Goal: Transaction & Acquisition: Purchase product/service

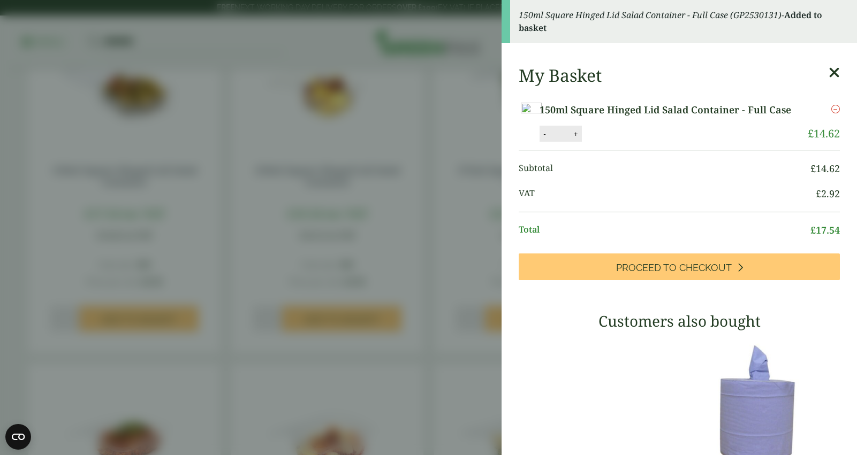
click at [357, 247] on aside "150ml Square Hinged Lid Salad Container - Full Case (GP2530131) - Added to bask…" at bounding box center [428, 227] width 857 height 455
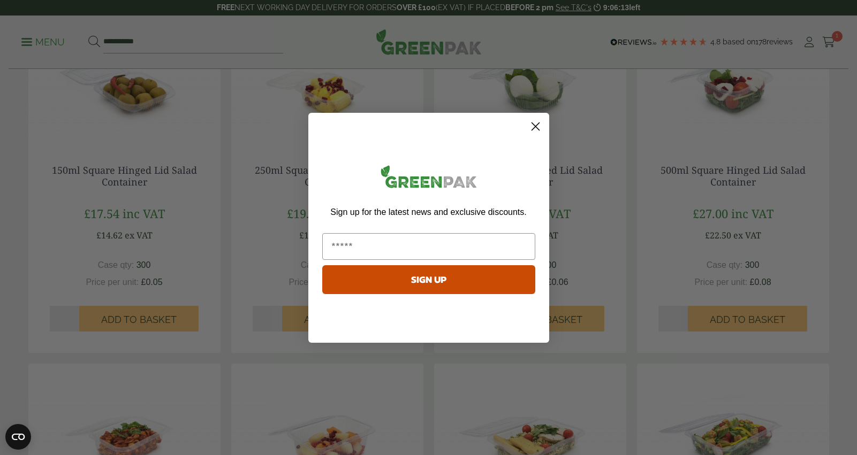
click at [533, 126] on circle "Close dialog" at bounding box center [535, 126] width 18 height 18
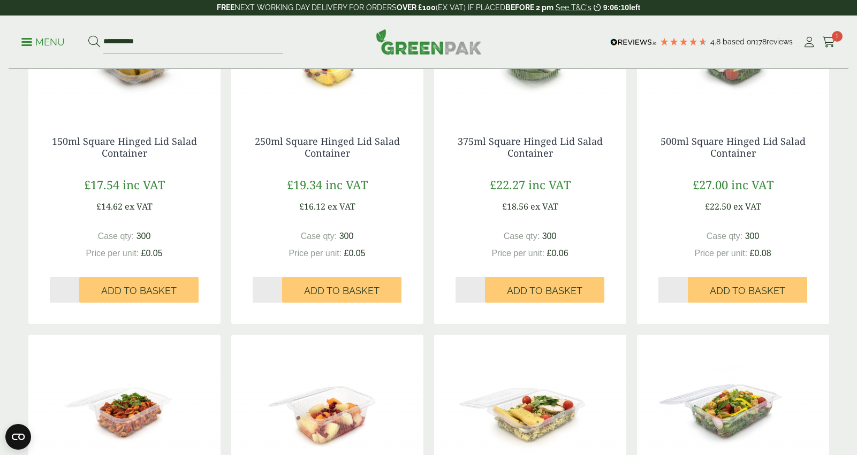
scroll to position [262, 0]
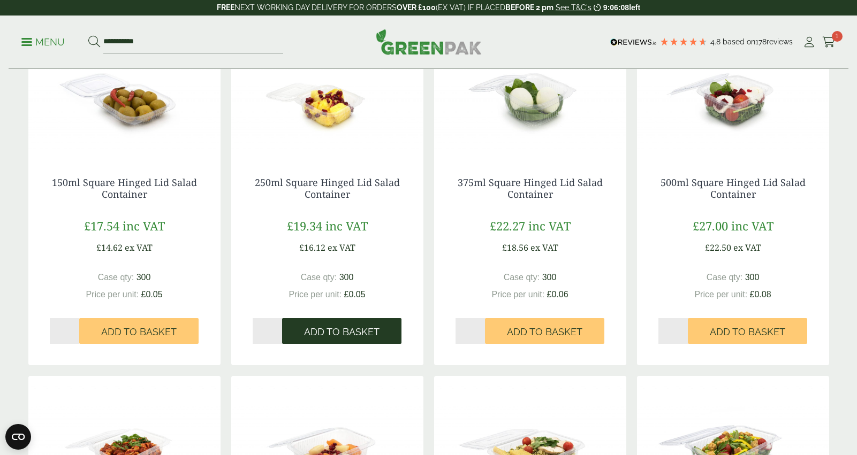
click at [340, 335] on span "Add to Basket" at bounding box center [341, 332] width 75 height 12
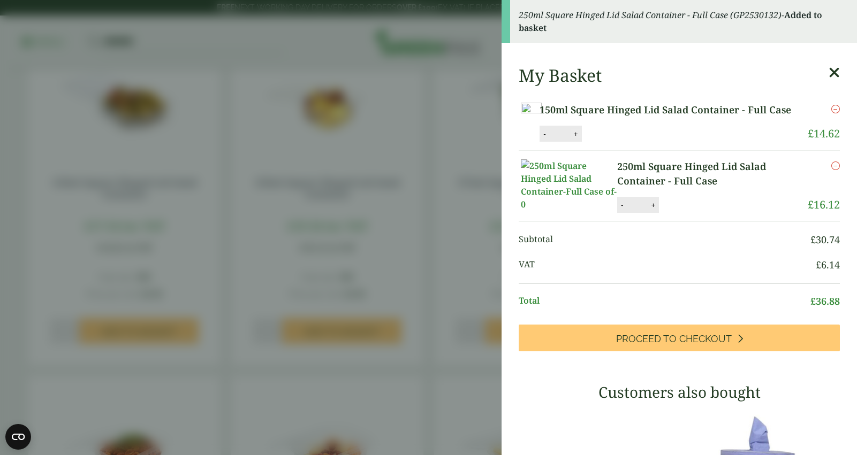
click at [581, 139] on button "+" at bounding box center [575, 133] width 11 height 9
type input "*"
click at [657, 210] on button "+" at bounding box center [652, 205] width 11 height 9
type input "*"
click at [697, 238] on div "My Basket 150ml Square Hinged Lid Salad Container - Full Case 150ml Square Hing…" at bounding box center [678, 409] width 355 height 705
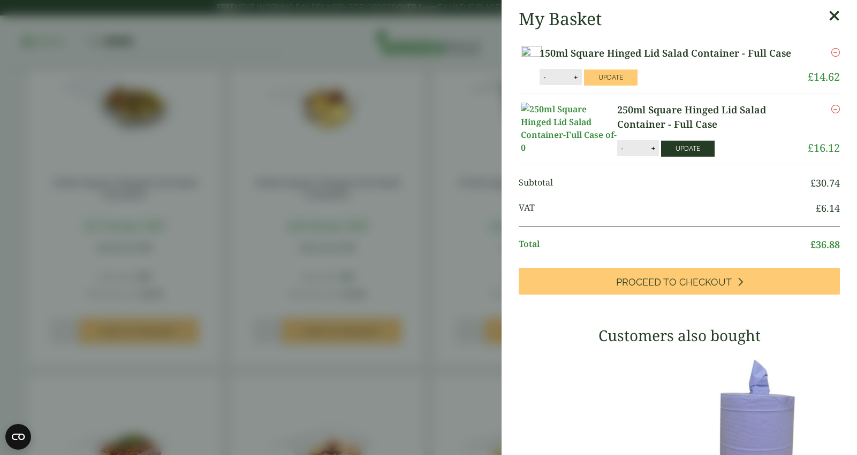
click at [684, 157] on button "Update" at bounding box center [688, 149] width 54 height 16
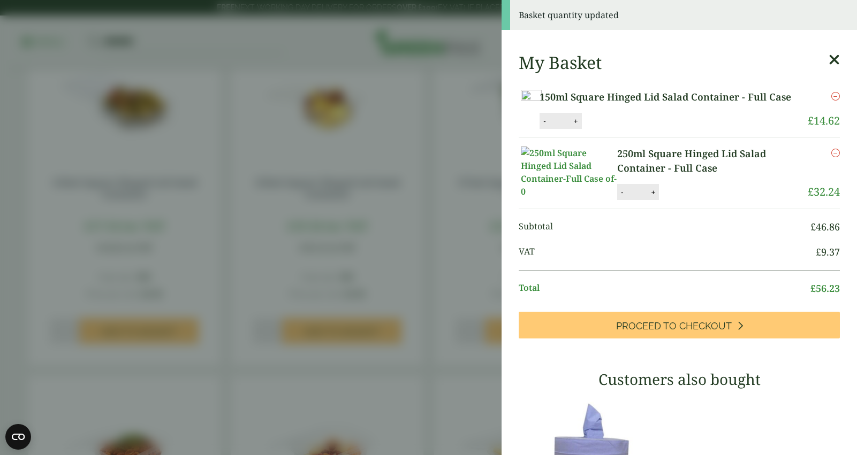
click at [581, 126] on button "+" at bounding box center [575, 121] width 11 height 9
type input "*"
click at [637, 129] on button "Update" at bounding box center [611, 121] width 54 height 16
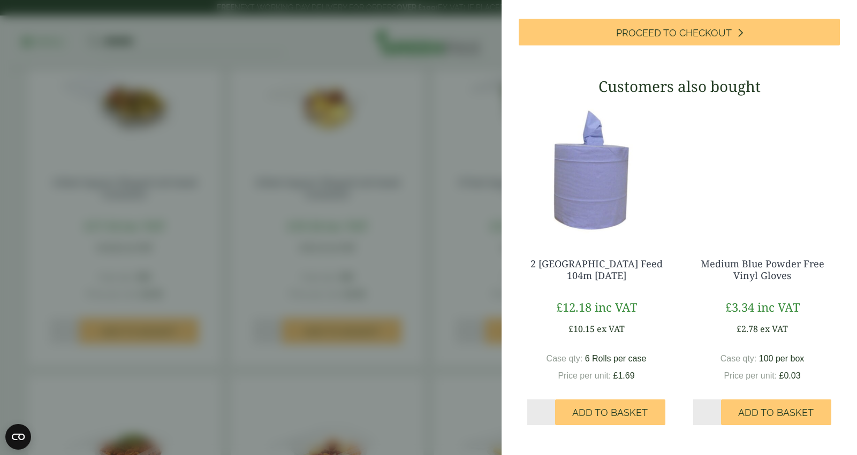
scroll to position [285, 0]
click at [436, 205] on aside "My Basket 150ml Square Hinged Lid Salad Container - Full Case 150ml Square Hing…" at bounding box center [428, 227] width 857 height 455
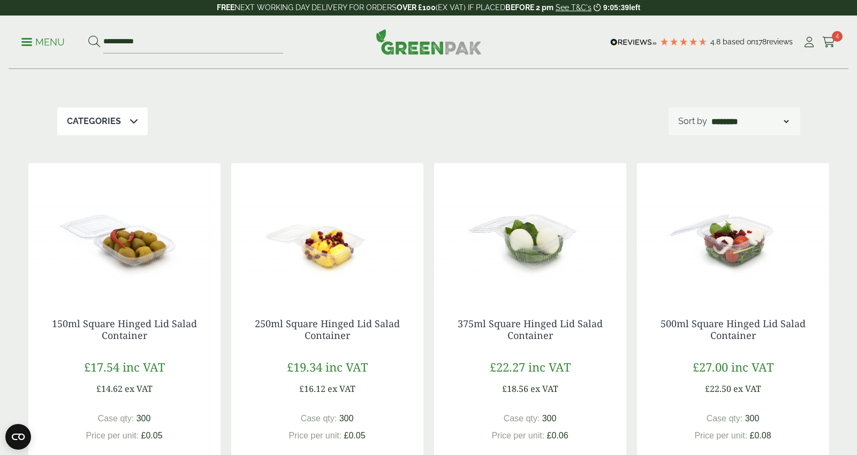
scroll to position [0, 0]
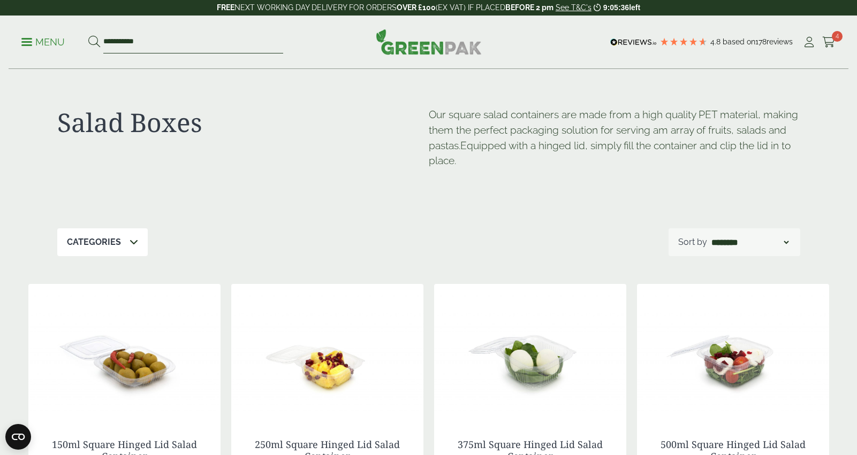
click at [151, 39] on input "**********" at bounding box center [193, 42] width 180 height 22
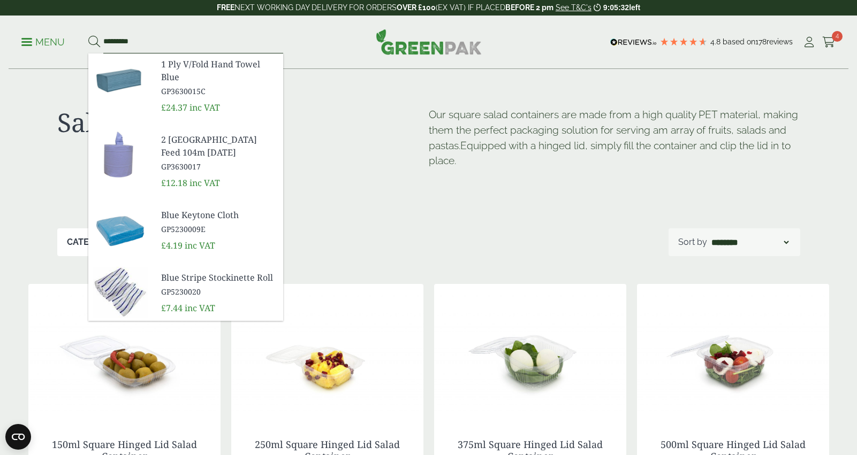
type input "*********"
click at [88, 35] on button at bounding box center [94, 42] width 12 height 14
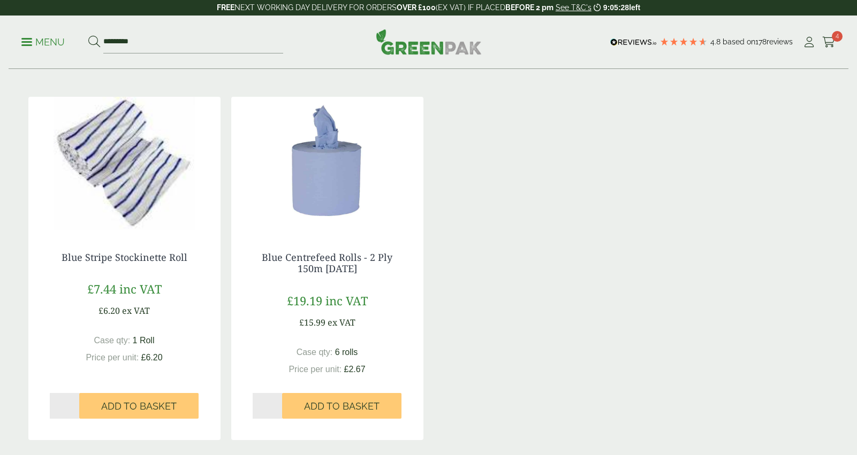
scroll to position [185, 0]
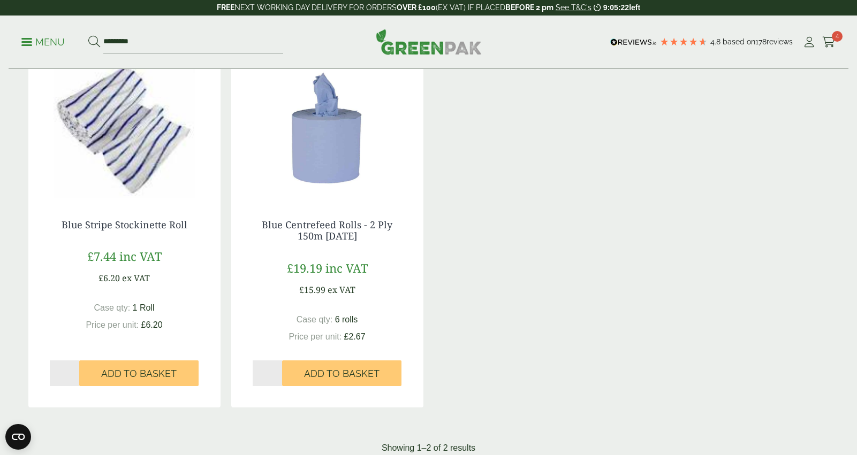
click at [347, 150] on img at bounding box center [327, 131] width 192 height 134
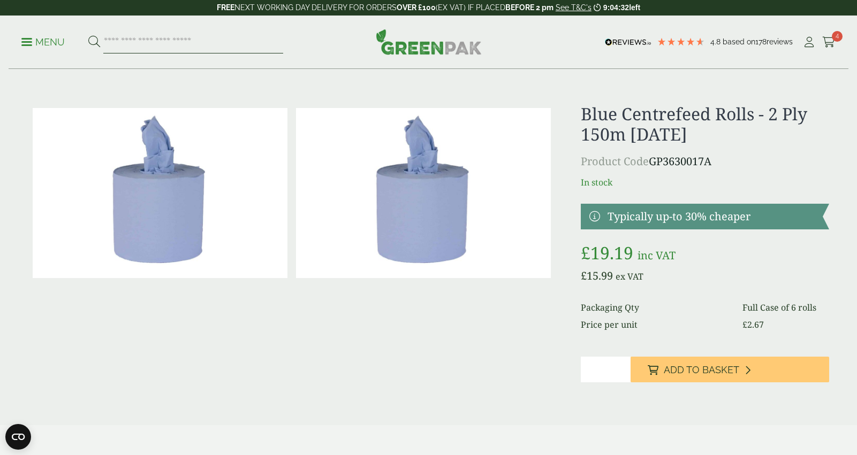
click at [151, 43] on input "search" at bounding box center [193, 42] width 180 height 22
type input "******"
click at [88, 35] on button at bounding box center [94, 42] width 12 height 14
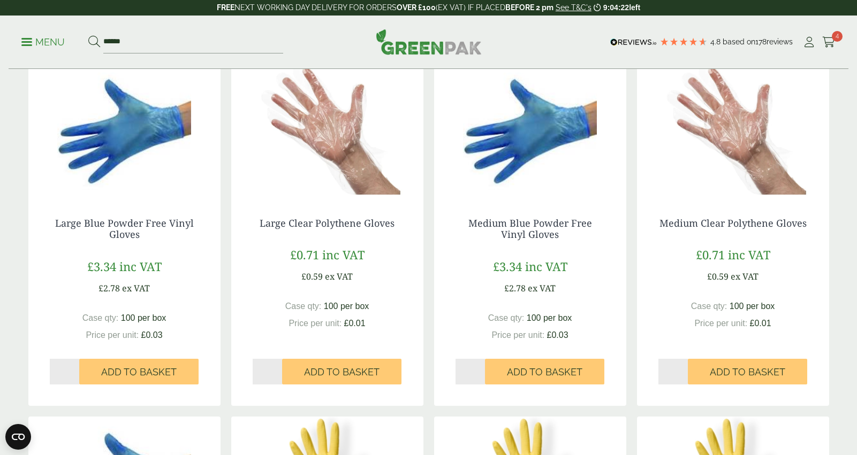
scroll to position [193, 0]
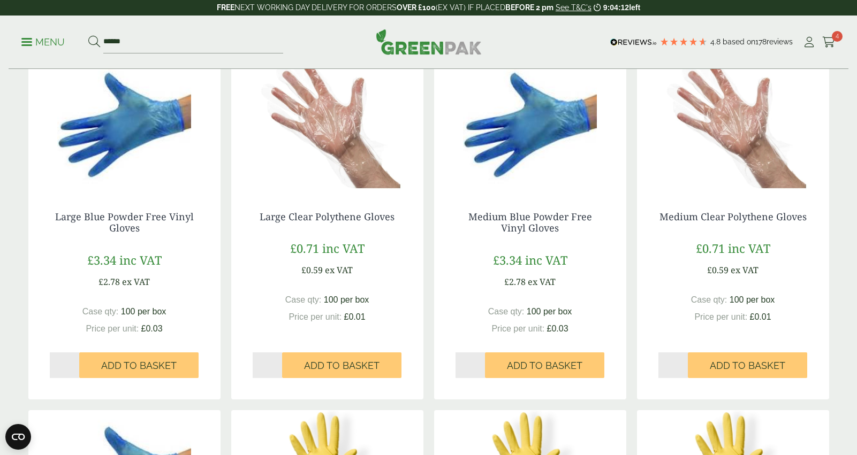
click at [139, 147] on img at bounding box center [124, 123] width 192 height 134
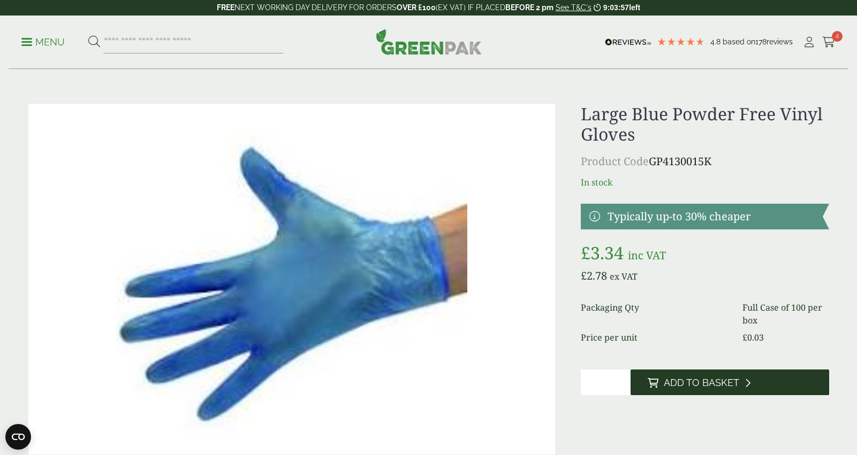
click at [715, 388] on button "Add to Basket" at bounding box center [729, 383] width 199 height 26
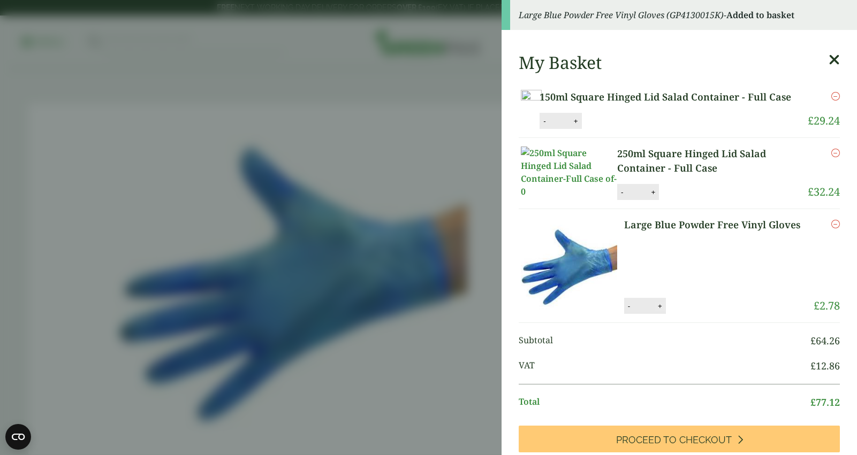
click at [660, 311] on button "+" at bounding box center [659, 306] width 11 height 9
type input "*"
click at [691, 315] on button "Update" at bounding box center [695, 307] width 54 height 16
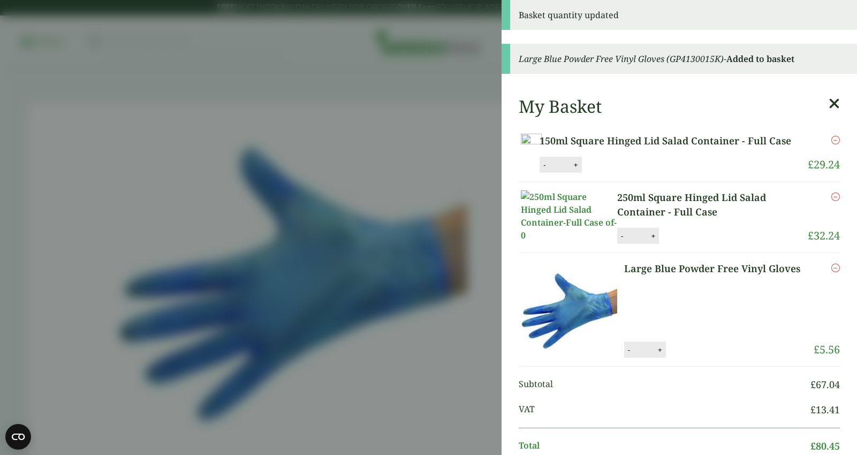
click at [448, 258] on aside "Basket quantity updated Large Blue Powder Free Vinyl Gloves (GP4130015K) - Adde…" at bounding box center [428, 227] width 857 height 455
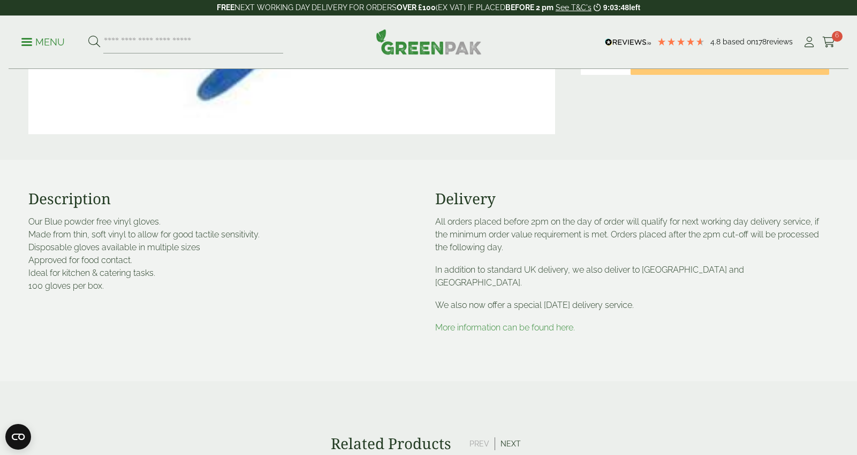
scroll to position [369, 0]
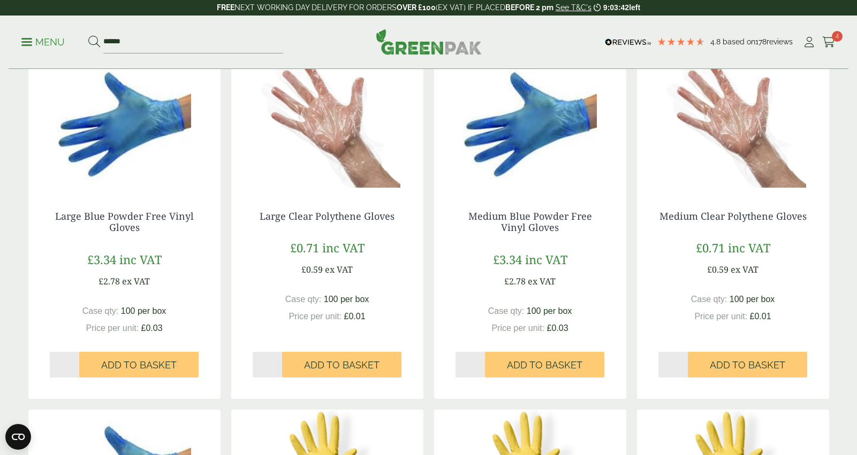
type input "*"
click at [479, 361] on input "*" at bounding box center [470, 365] width 30 height 26
click at [543, 363] on span "Add to Basket" at bounding box center [544, 366] width 75 height 12
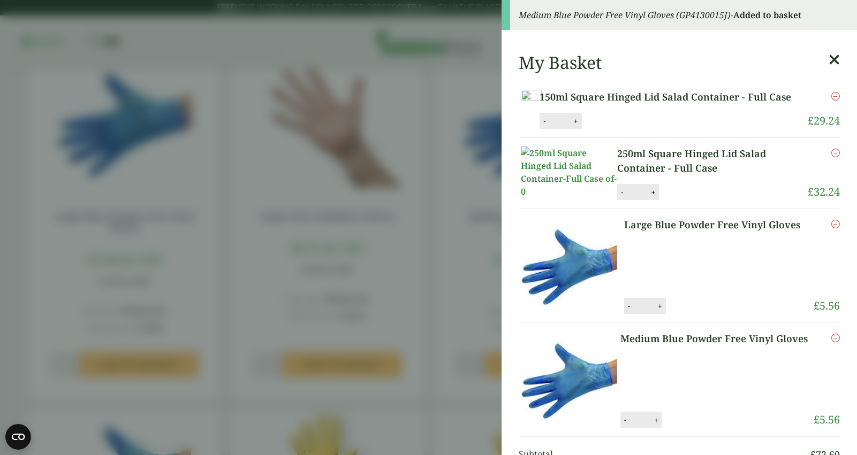
click at [461, 282] on aside "Medium Blue Powder Free Vinyl Gloves (GP4130015J) - Added to basket My Basket 1…" at bounding box center [428, 227] width 857 height 455
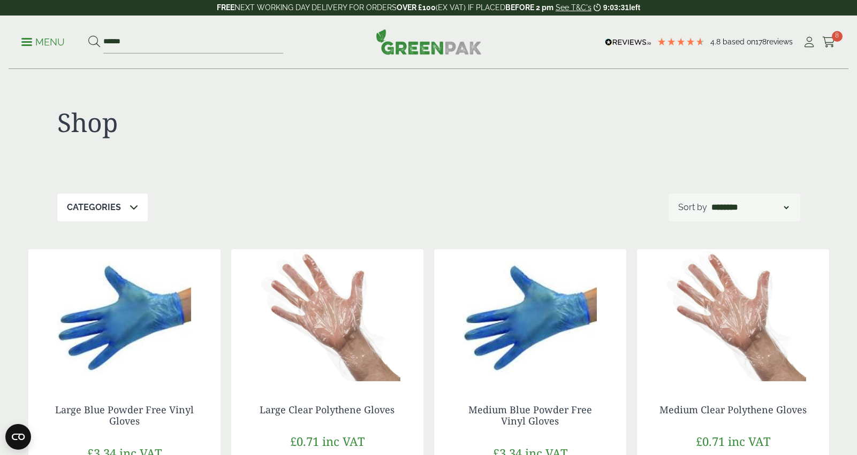
click at [23, 44] on p "Menu" at bounding box center [42, 42] width 43 height 13
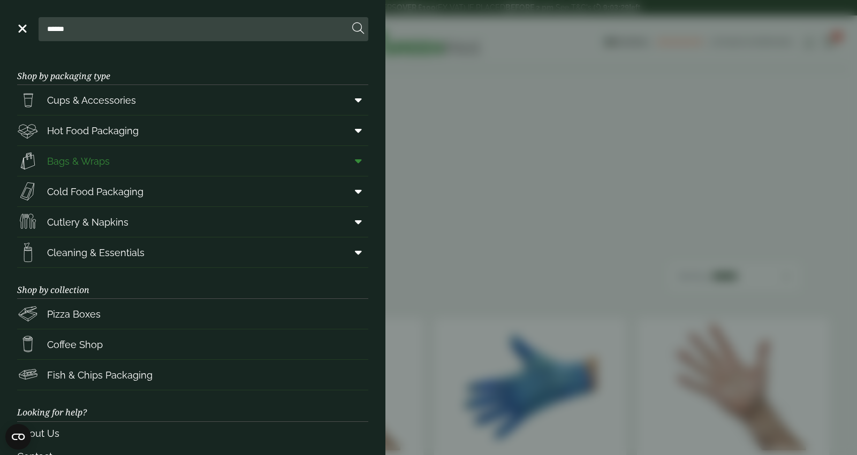
click at [107, 164] on span "Bags & Wraps" at bounding box center [78, 161] width 63 height 14
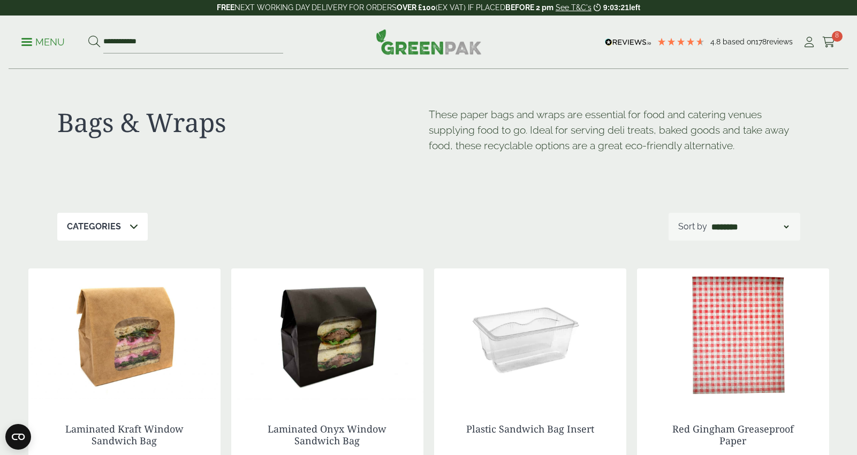
click at [135, 228] on icon at bounding box center [133, 226] width 9 height 9
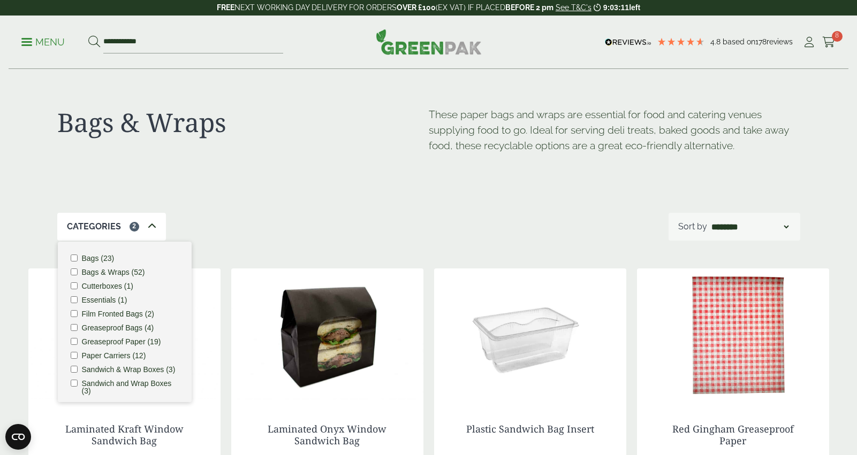
click at [335, 216] on div "Categories 2 Bags (23) Bags & Wraps (52) Cutterboxes (1) Essentials (1) Film Fr…" at bounding box center [428, 227] width 743 height 28
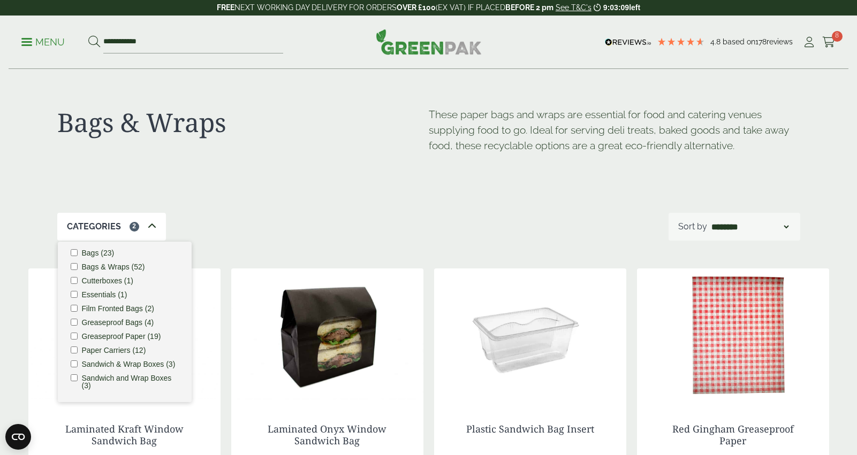
click at [429, 185] on div "Bags & Wraps These paper bags and wraps are essential for food and catering ven…" at bounding box center [428, 141] width 743 height 143
click at [149, 230] on icon at bounding box center [152, 226] width 9 height 9
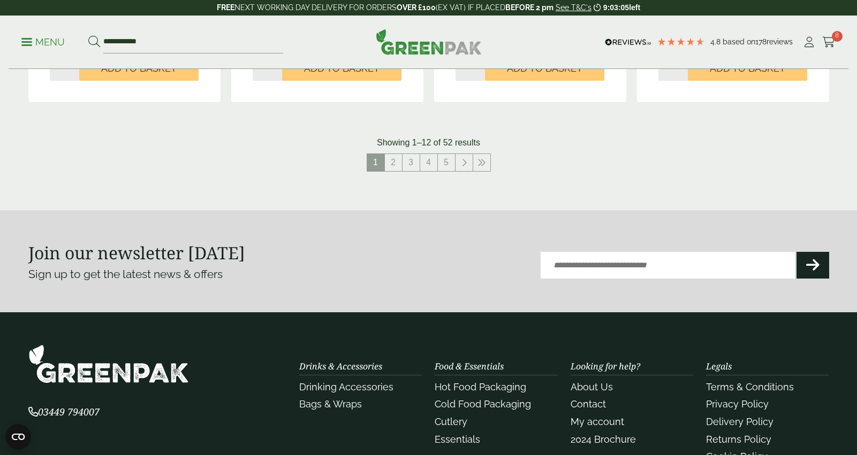
scroll to position [1218, 0]
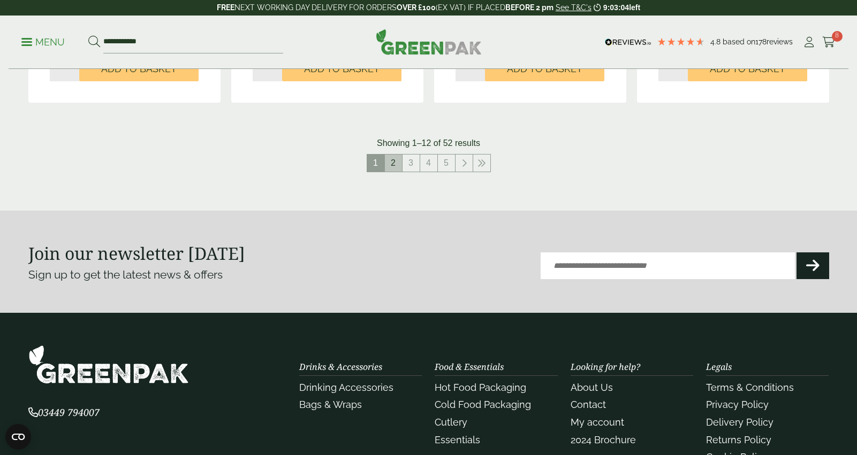
click at [399, 169] on link "2" at bounding box center [393, 163] width 17 height 17
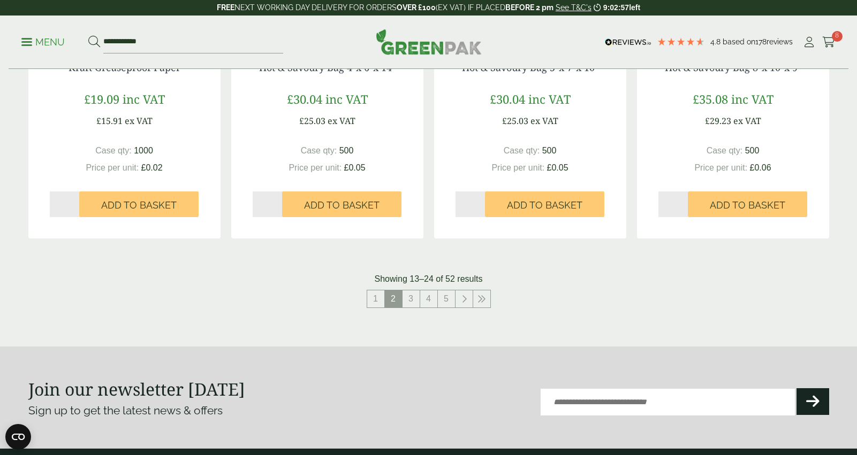
scroll to position [1042, 0]
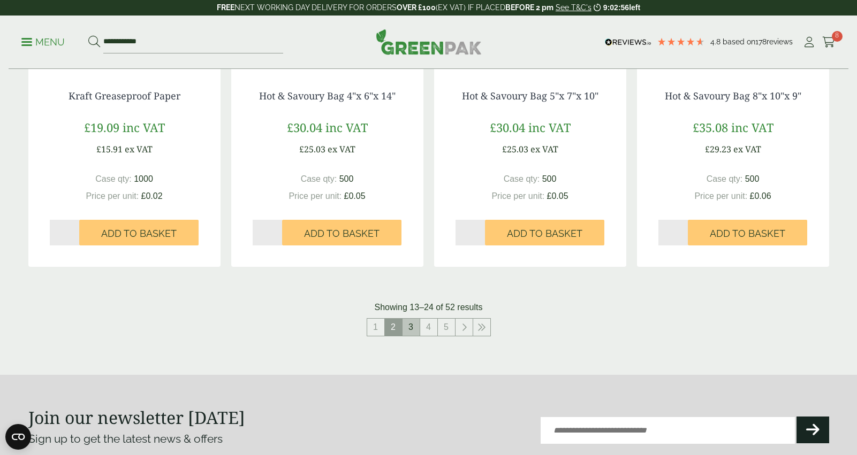
click at [418, 326] on link "3" at bounding box center [410, 327] width 17 height 17
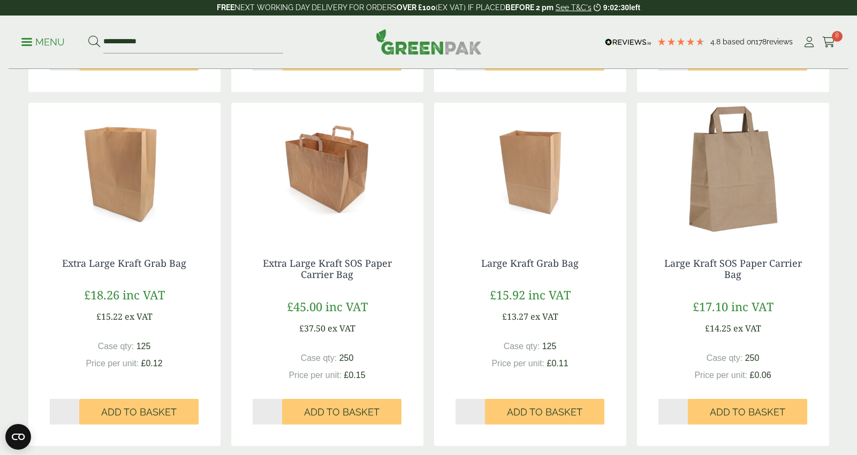
scroll to position [826, 0]
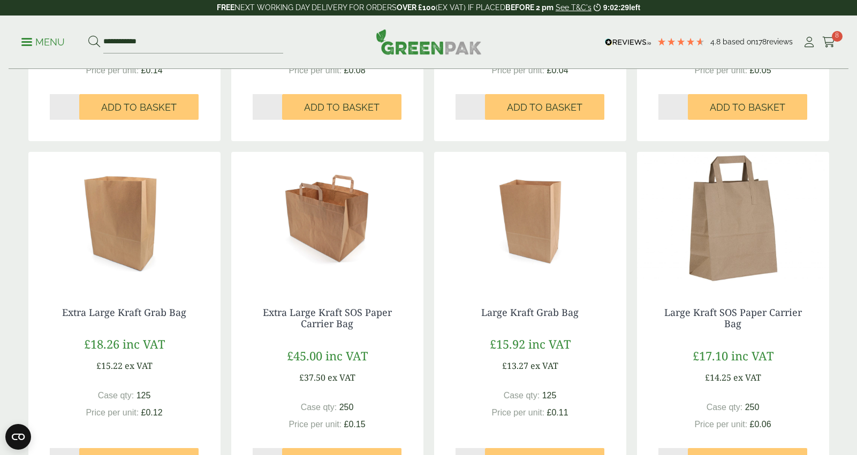
click at [735, 251] on img at bounding box center [733, 219] width 192 height 134
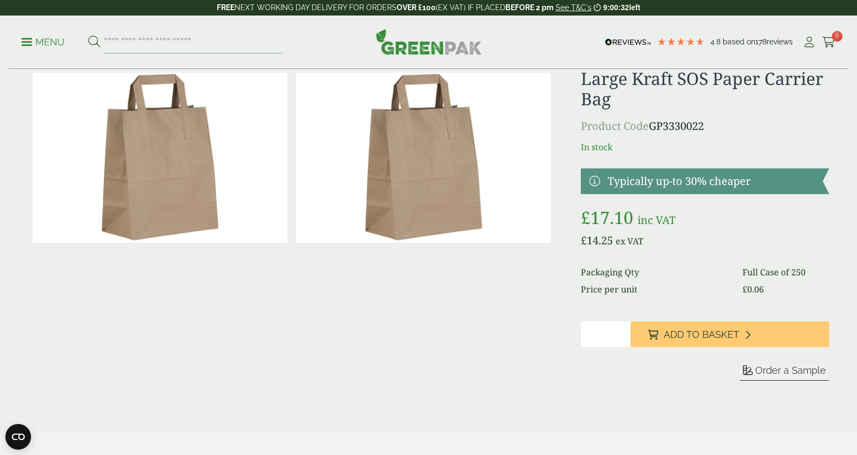
scroll to position [59, 0]
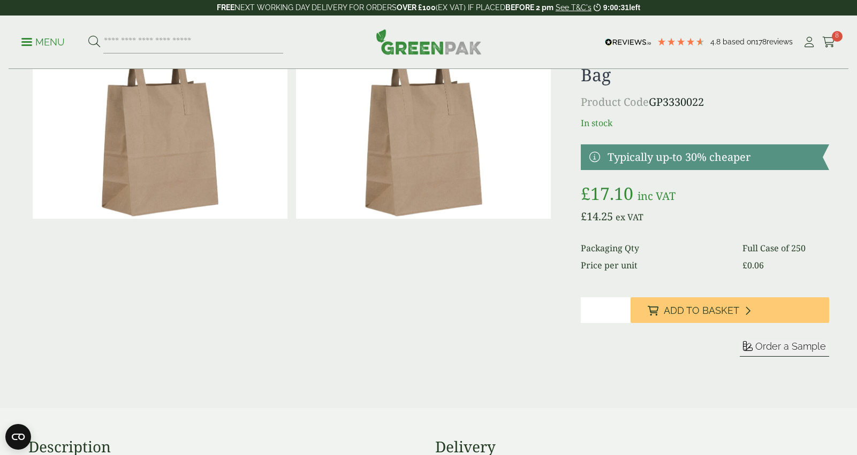
click at [622, 308] on input "*" at bounding box center [606, 311] width 50 height 26
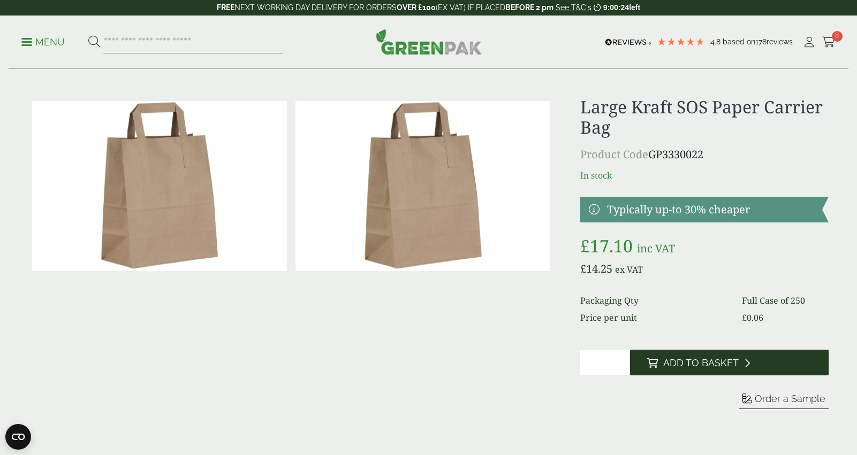
scroll to position [9, 1]
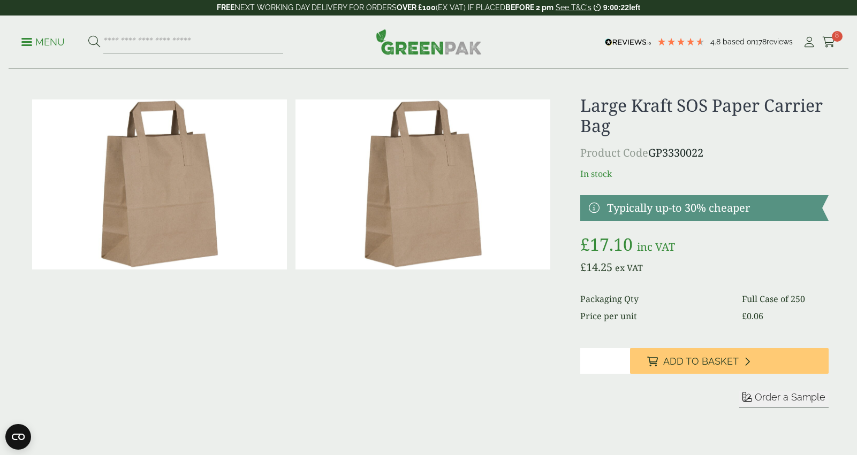
click at [621, 363] on input "*" at bounding box center [605, 361] width 50 height 26
type input "*"
click at [621, 363] on input "*" at bounding box center [605, 361] width 50 height 26
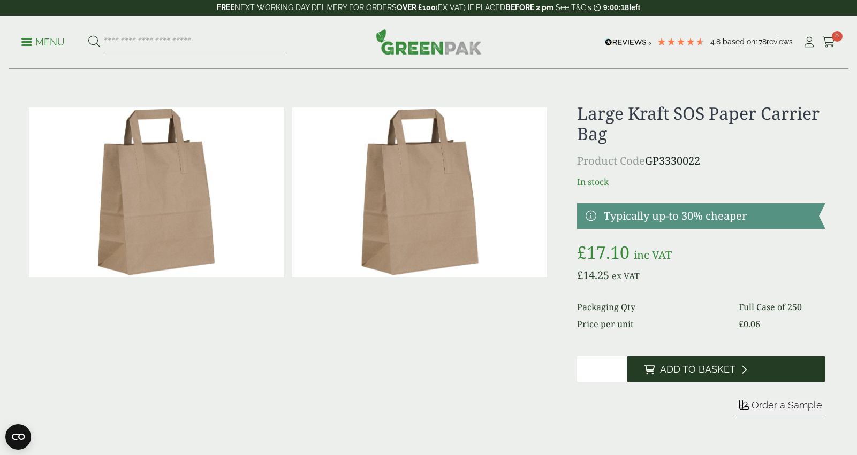
scroll to position [1, 4]
click at [674, 371] on span "Add to Basket" at bounding box center [696, 370] width 75 height 12
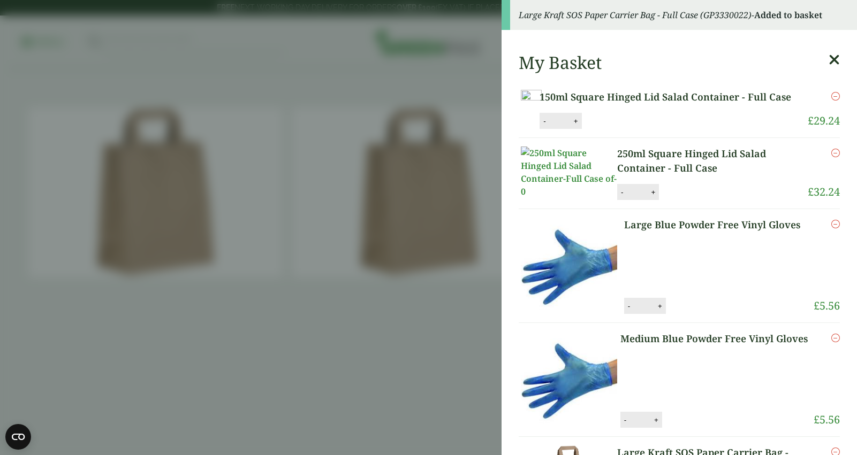
click at [460, 277] on aside "Large Kraft SOS Paper Carrier Bag - Full Case (GP3330022) - Added to basket My …" at bounding box center [428, 227] width 857 height 455
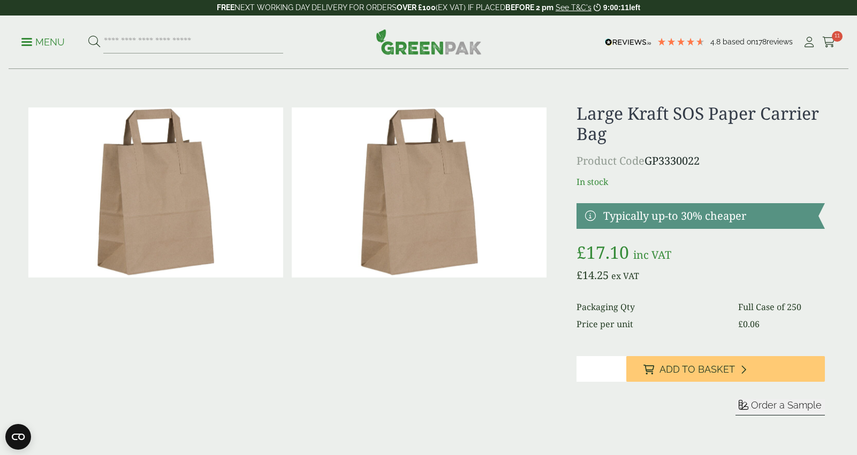
click at [29, 43] on p "Menu" at bounding box center [42, 42] width 43 height 13
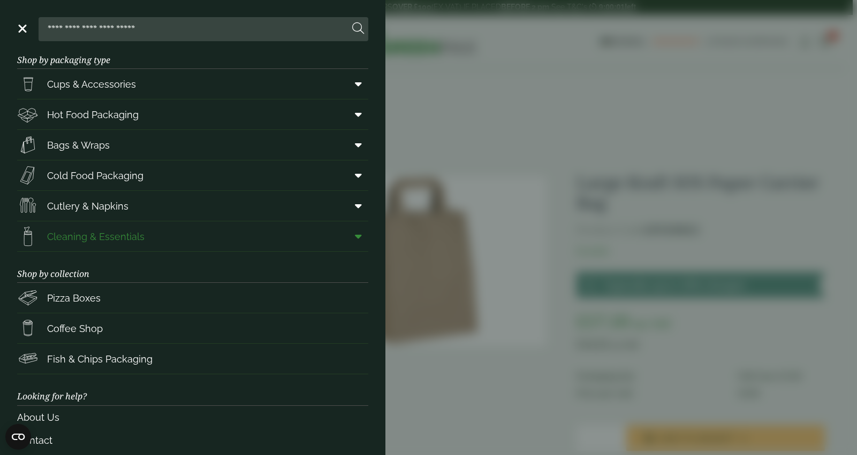
scroll to position [0, 0]
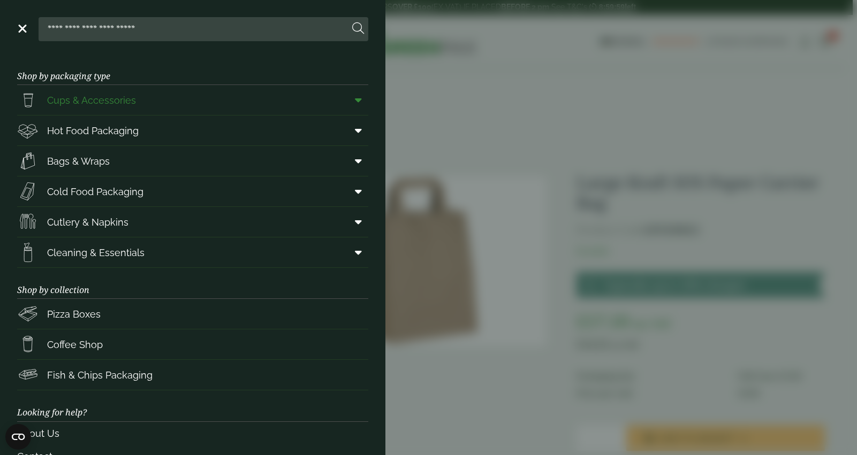
click at [228, 106] on link "Cups & Accessories" at bounding box center [192, 100] width 351 height 30
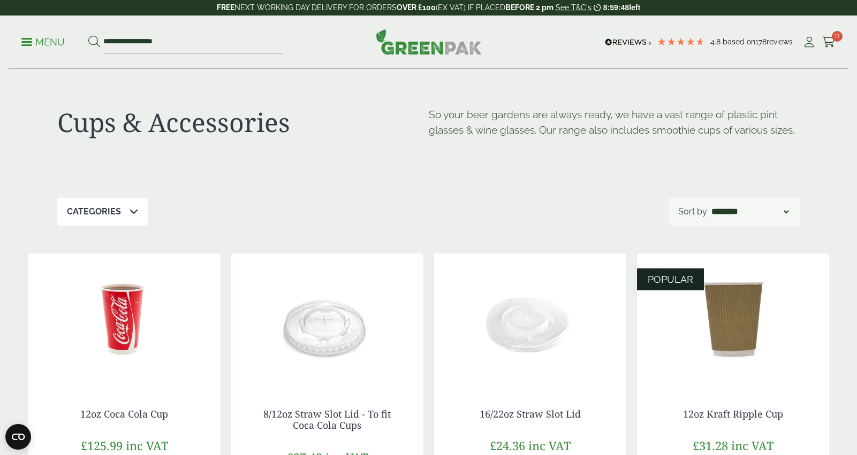
click at [22, 44] on link "Menu" at bounding box center [42, 41] width 43 height 11
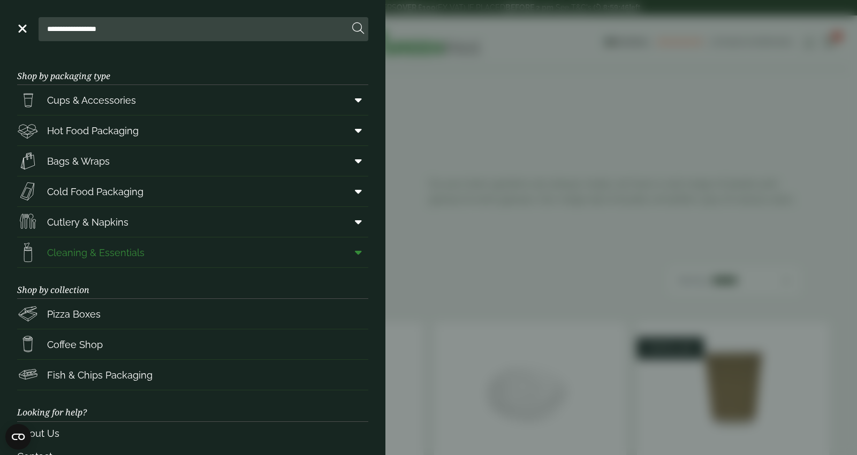
click at [148, 255] on link "Cleaning & Essentials" at bounding box center [192, 253] width 351 height 30
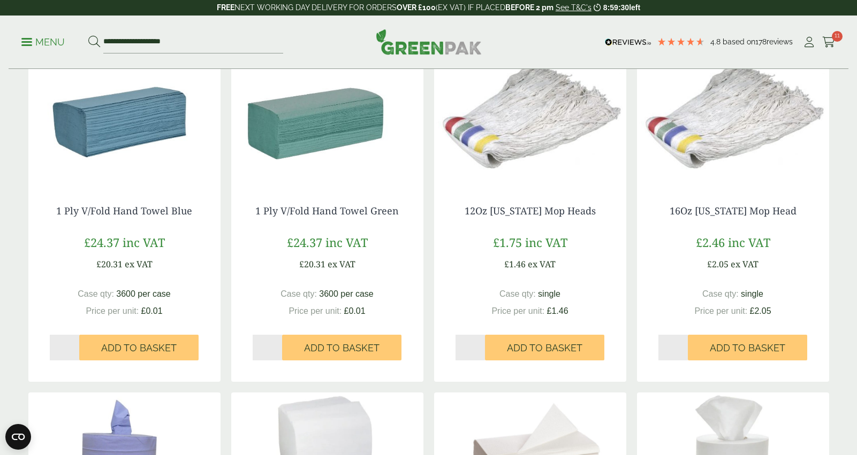
scroll to position [138, 0]
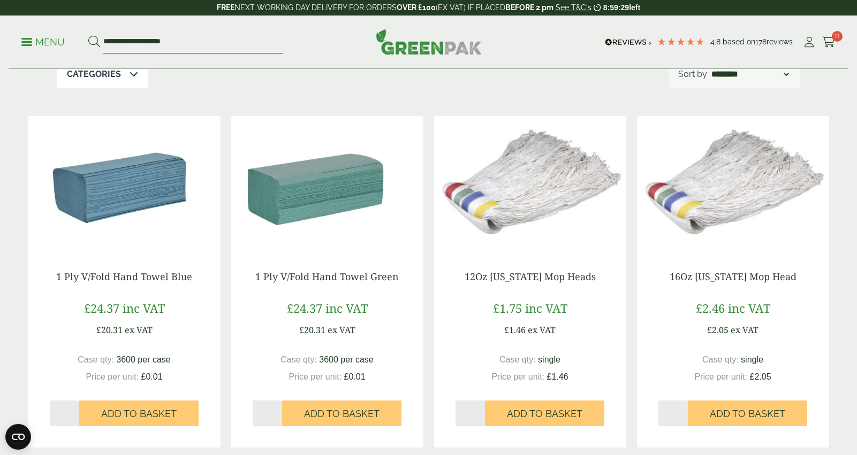
click at [187, 44] on input "**********" at bounding box center [193, 42] width 180 height 22
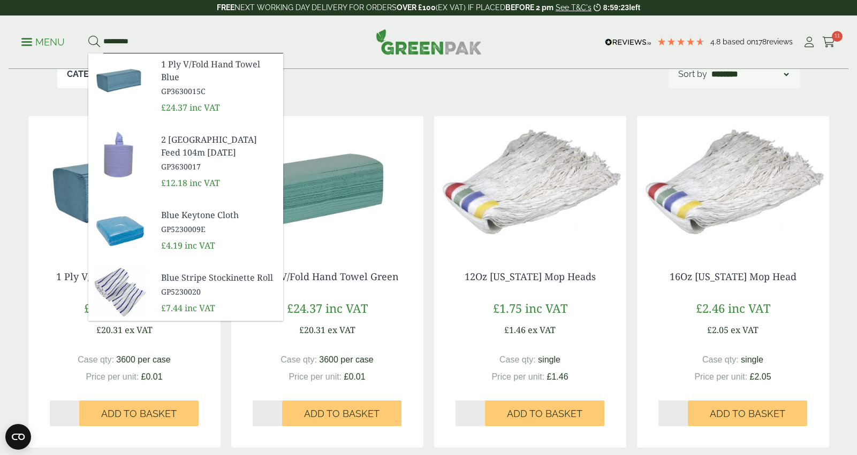
type input "*********"
click at [88, 35] on button at bounding box center [94, 42] width 12 height 14
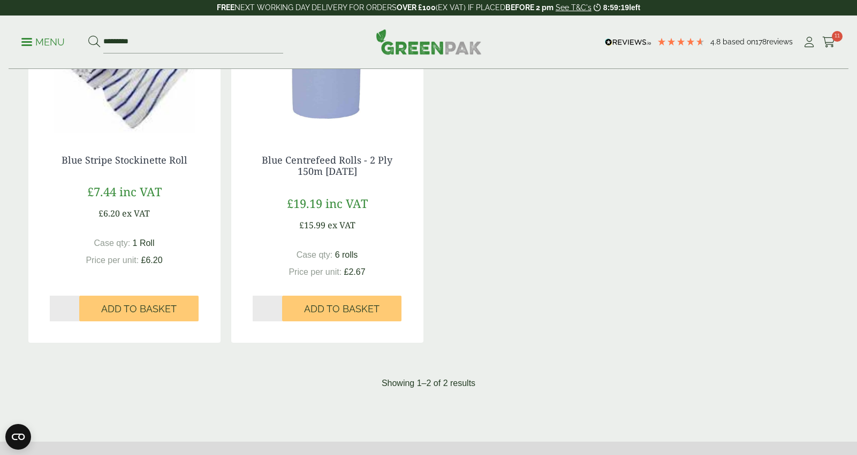
scroll to position [188, 0]
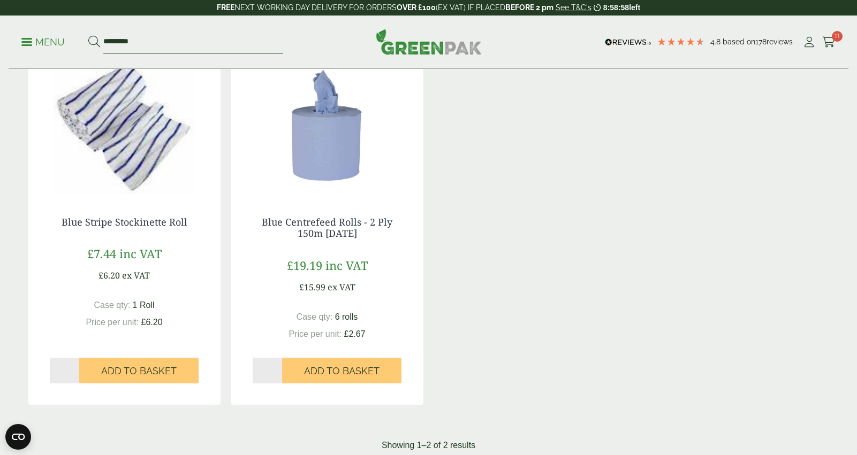
click at [172, 48] on input "*********" at bounding box center [193, 42] width 180 height 22
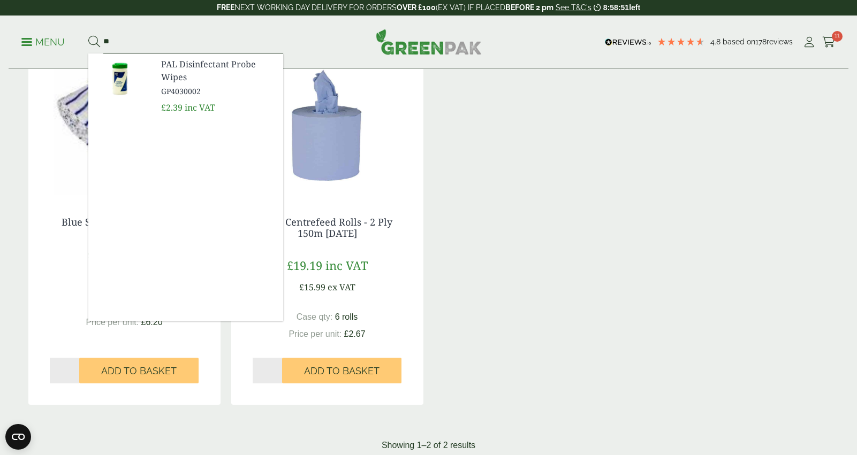
type input "*"
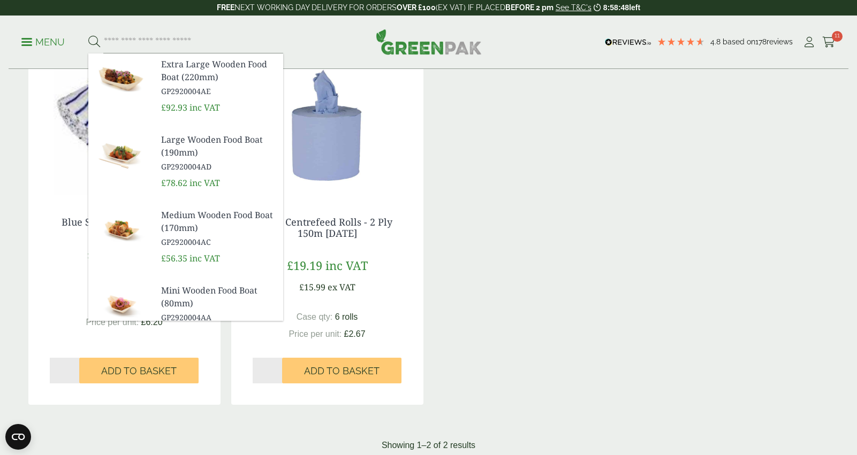
click at [18, 42] on div "Menu" at bounding box center [429, 43] width 840 height 54
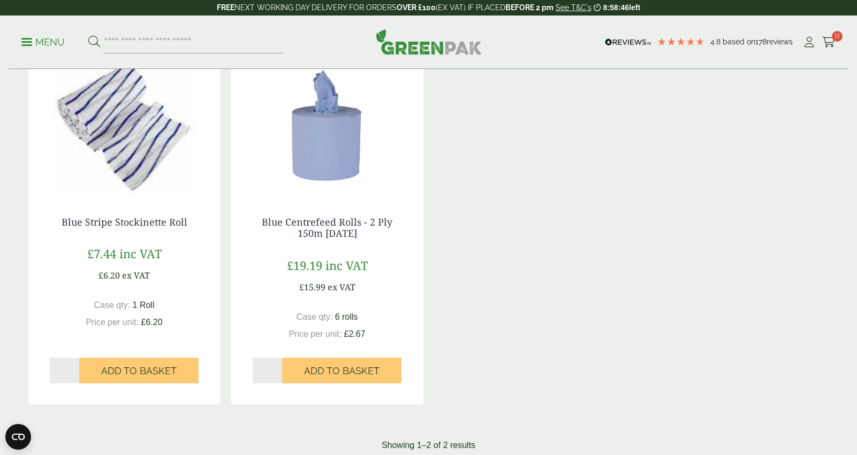
click at [19, 44] on div "Menu" at bounding box center [429, 43] width 840 height 54
click at [30, 42] on span at bounding box center [26, 42] width 11 height 2
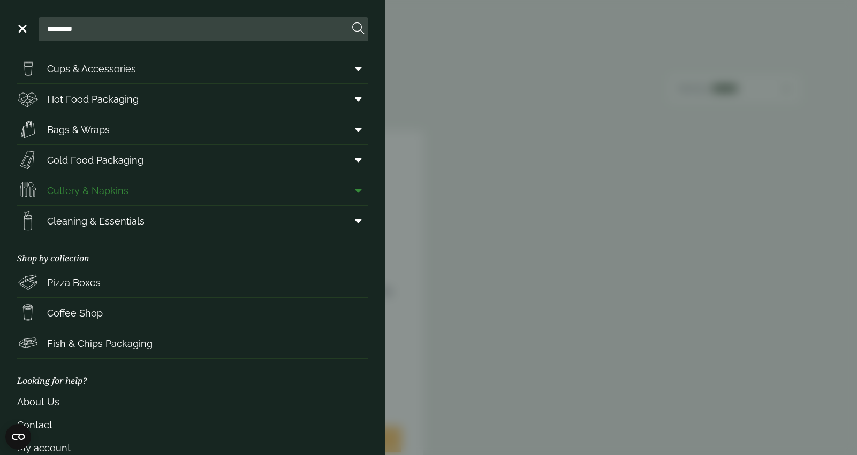
scroll to position [31, 0]
click at [105, 195] on span "Cutlery & Napkins" at bounding box center [87, 191] width 81 height 14
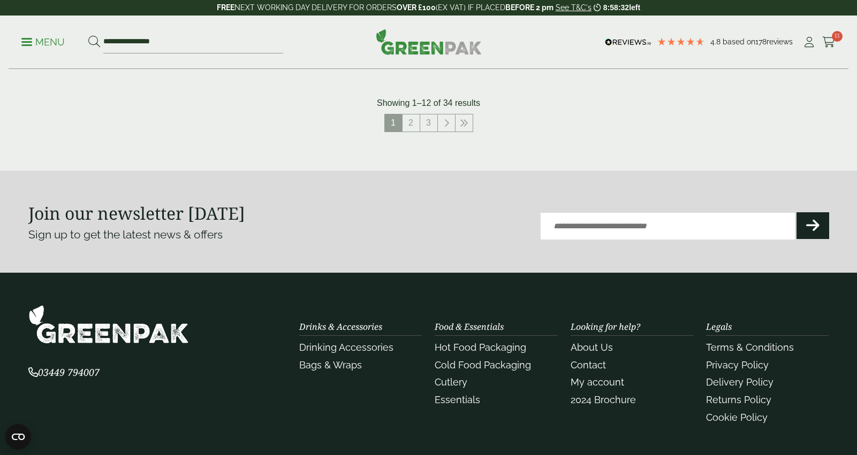
scroll to position [1147, 0]
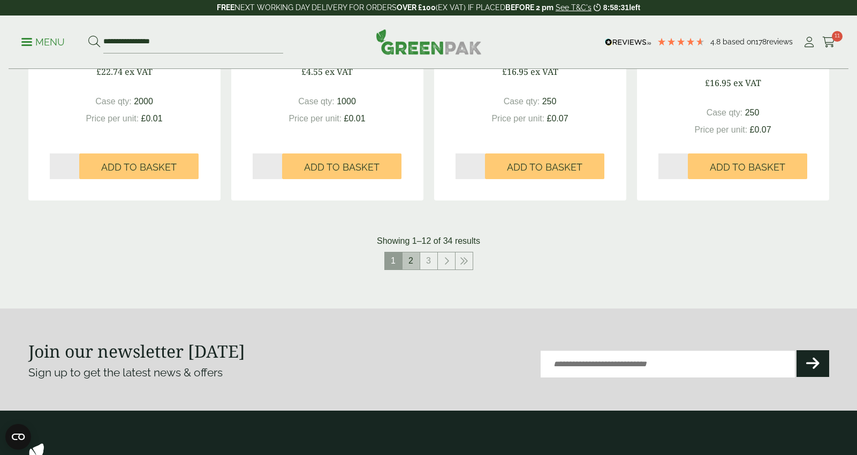
click at [414, 265] on link "2" at bounding box center [410, 261] width 17 height 17
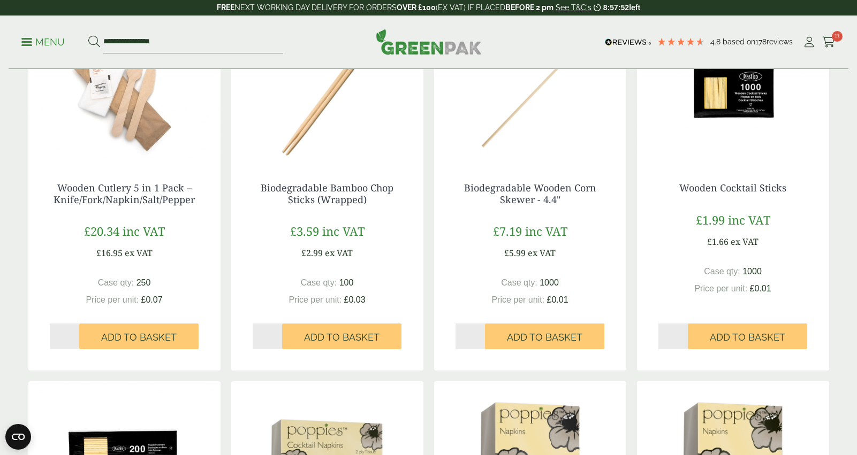
scroll to position [218, 0]
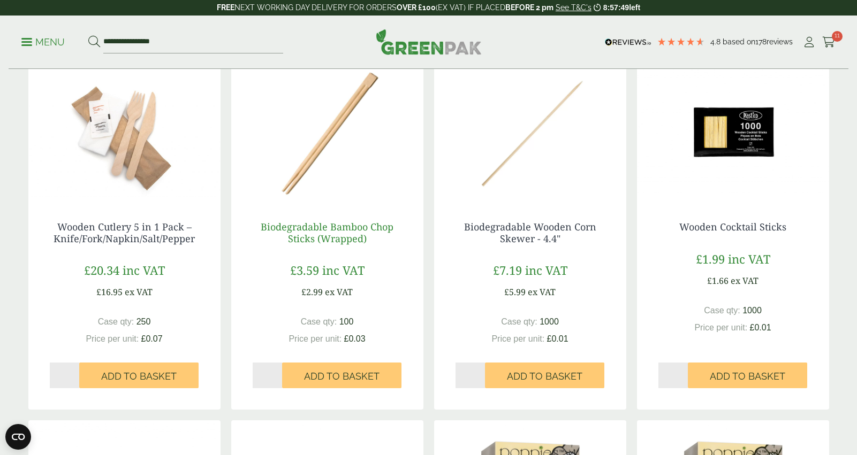
click at [345, 228] on link "Biodegradable Bamboo Chop Sticks (Wrapped)" at bounding box center [327, 232] width 133 height 25
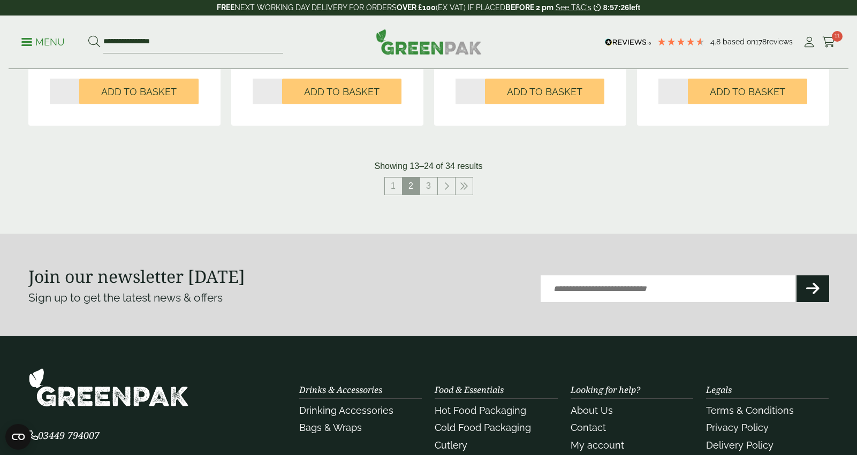
scroll to position [1196, 0]
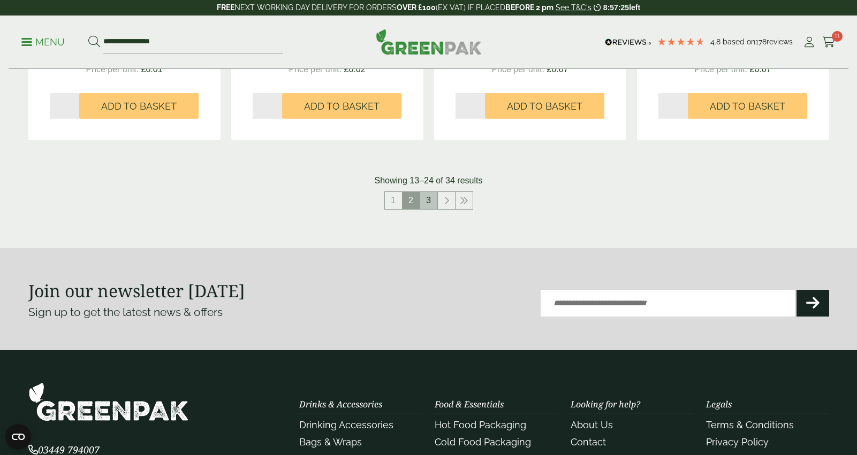
click at [431, 204] on link "3" at bounding box center [428, 200] width 17 height 17
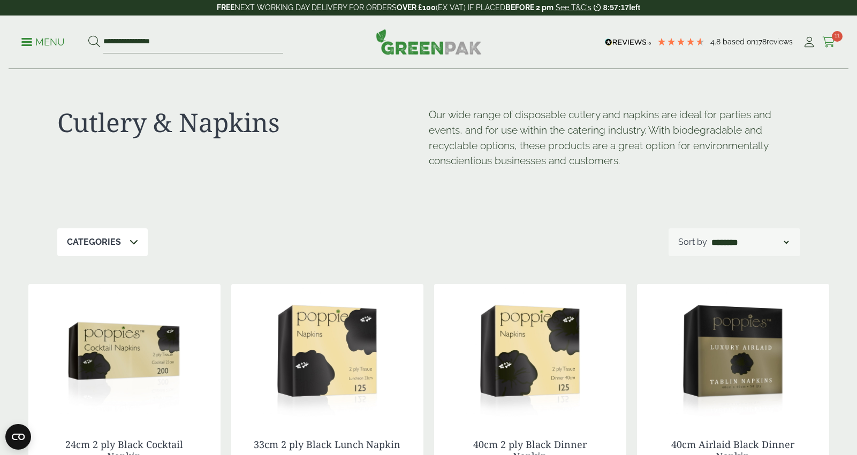
click at [834, 37] on span "11" at bounding box center [837, 36] width 11 height 11
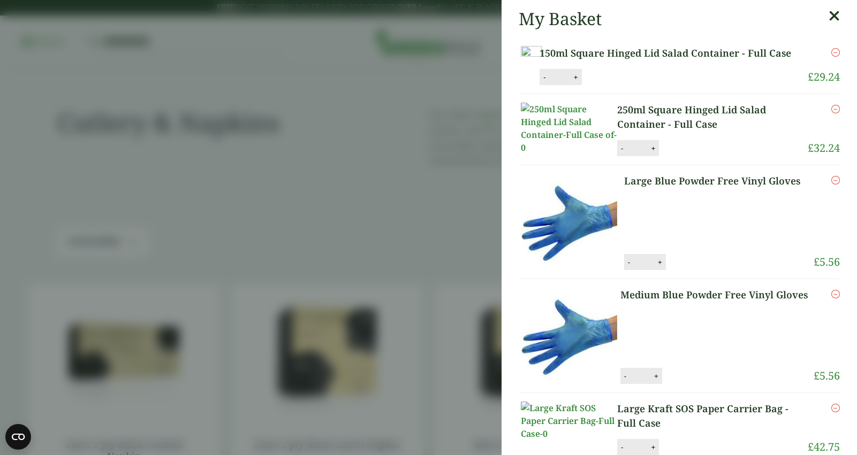
click at [427, 165] on aside "My Basket 150ml Square Hinged Lid Salad Container - Full Case 150ml Square Hing…" at bounding box center [428, 227] width 857 height 455
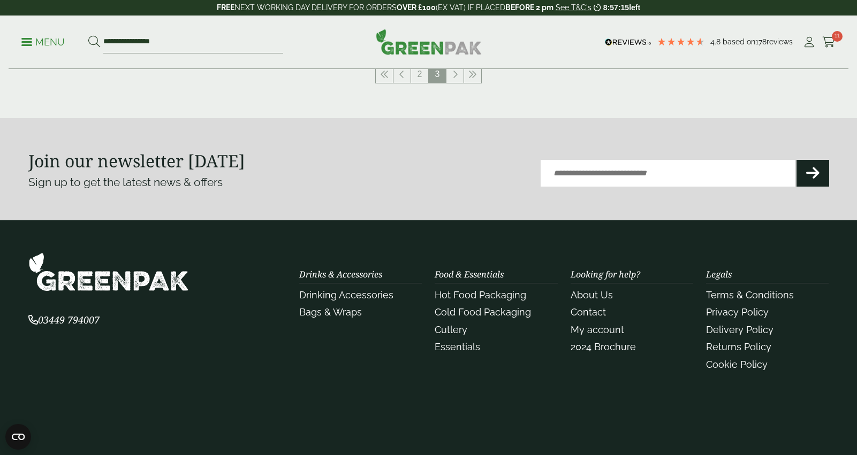
scroll to position [1346, 0]
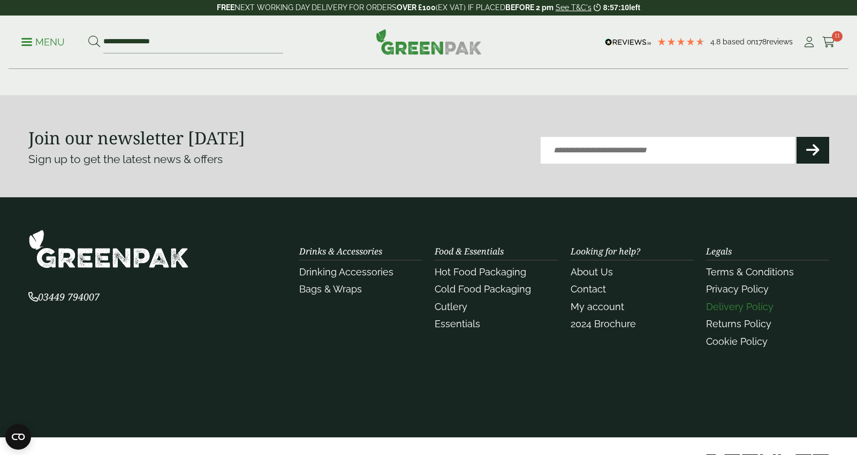
click at [733, 310] on link "Delivery Policy" at bounding box center [739, 306] width 67 height 11
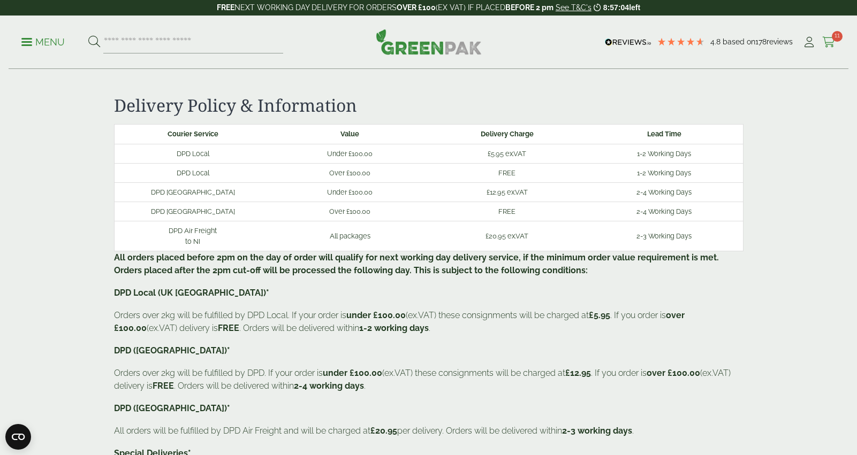
click at [828, 41] on icon at bounding box center [828, 42] width 13 height 11
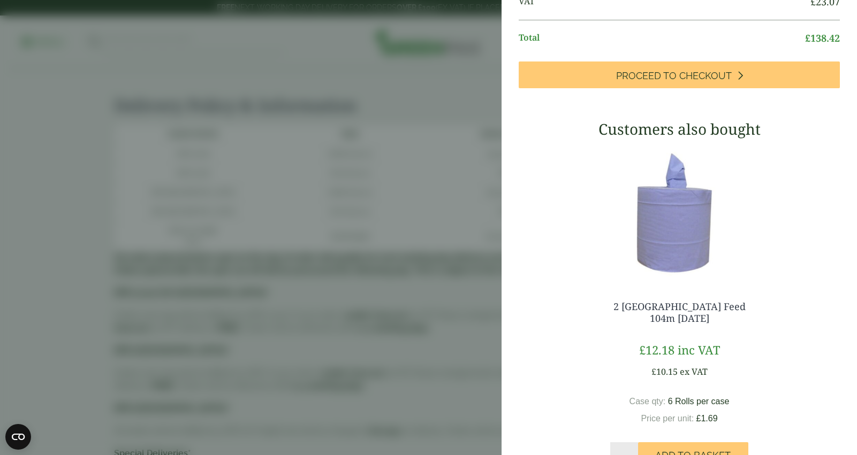
scroll to position [505, 0]
click at [434, 209] on aside "My Basket 150ml Square Hinged Lid Salad Container - Full Case 150ml Square Hing…" at bounding box center [428, 227] width 857 height 455
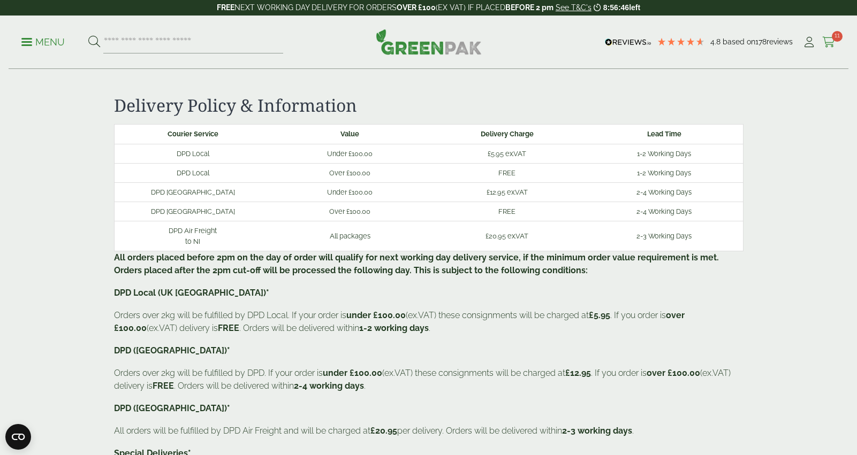
click at [833, 41] on icon at bounding box center [828, 42] width 13 height 11
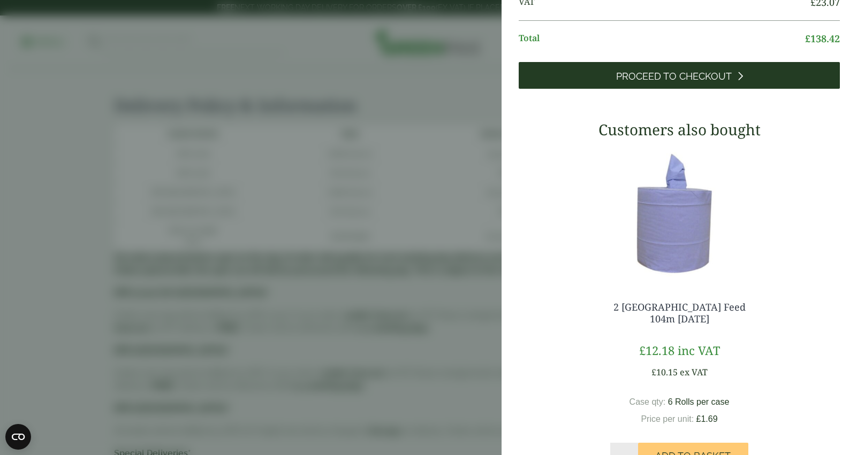
click at [700, 89] on link "Proceed to Checkout" at bounding box center [678, 75] width 321 height 27
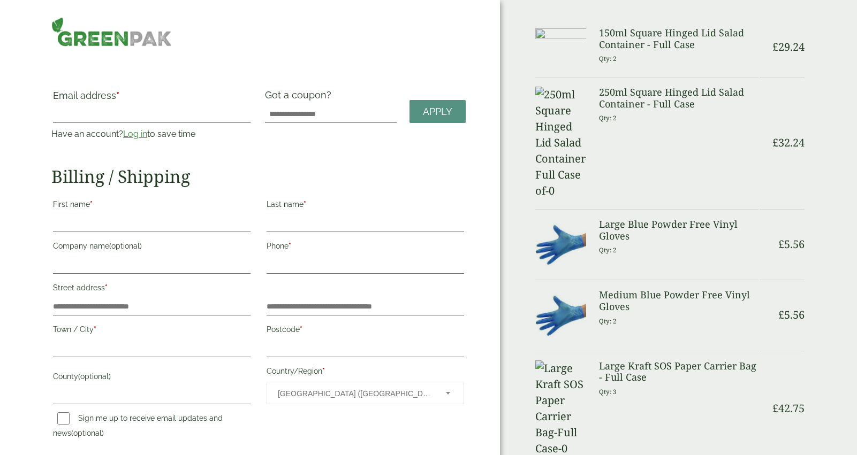
click at [138, 136] on link "Log in" at bounding box center [135, 134] width 24 height 10
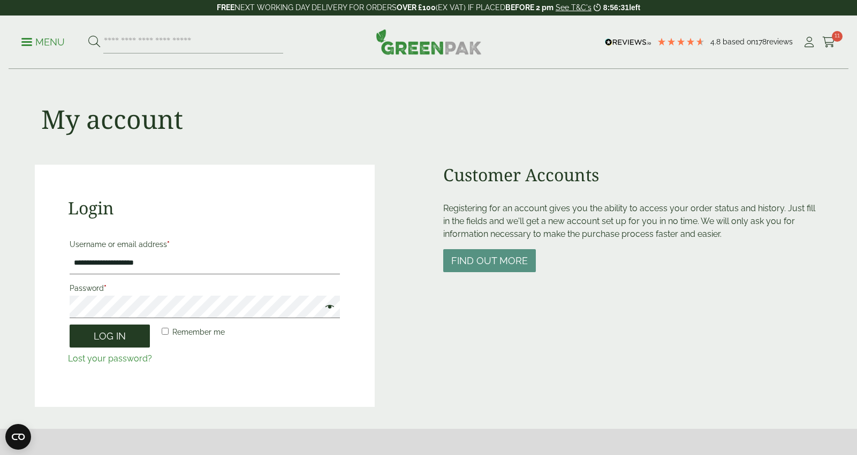
click at [102, 335] on button "Log in" at bounding box center [110, 336] width 80 height 23
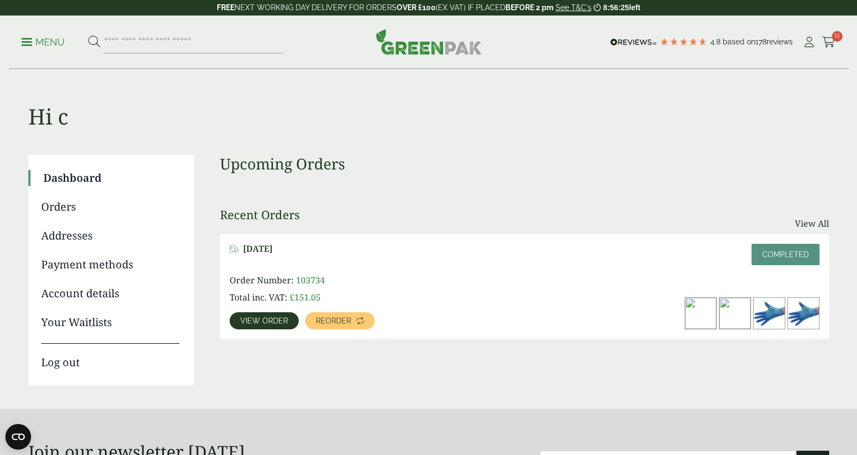
click at [268, 324] on span "View order" at bounding box center [264, 320] width 48 height 7
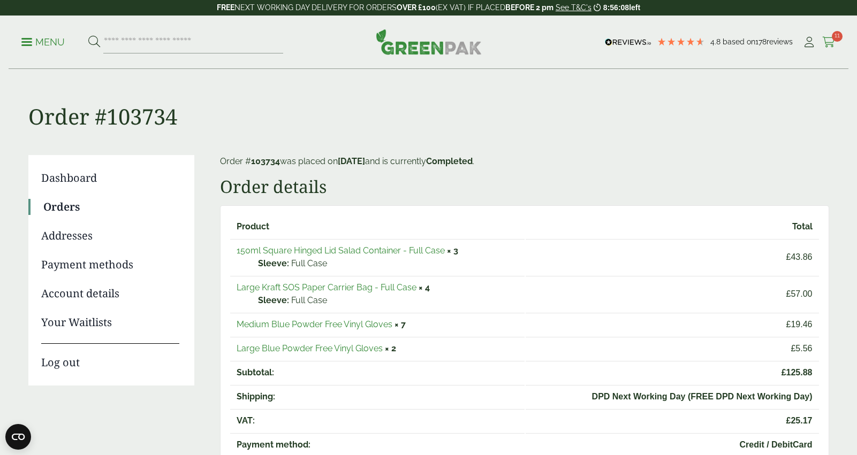
click at [834, 38] on span "11" at bounding box center [837, 36] width 11 height 11
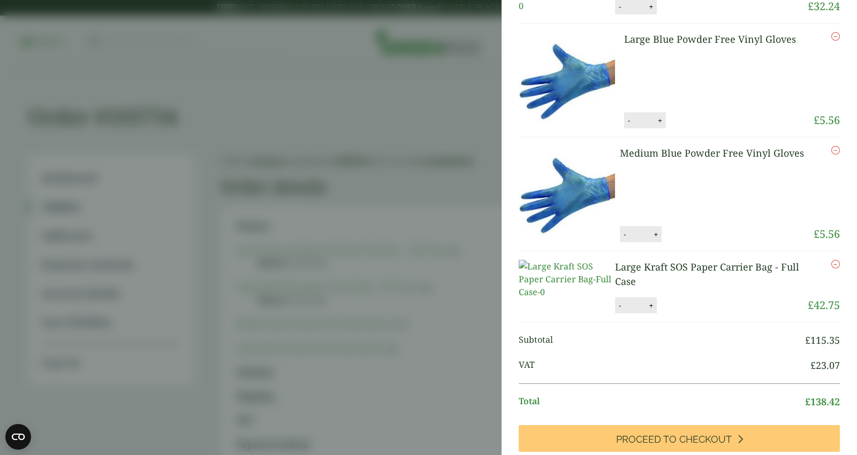
scroll to position [129, 0]
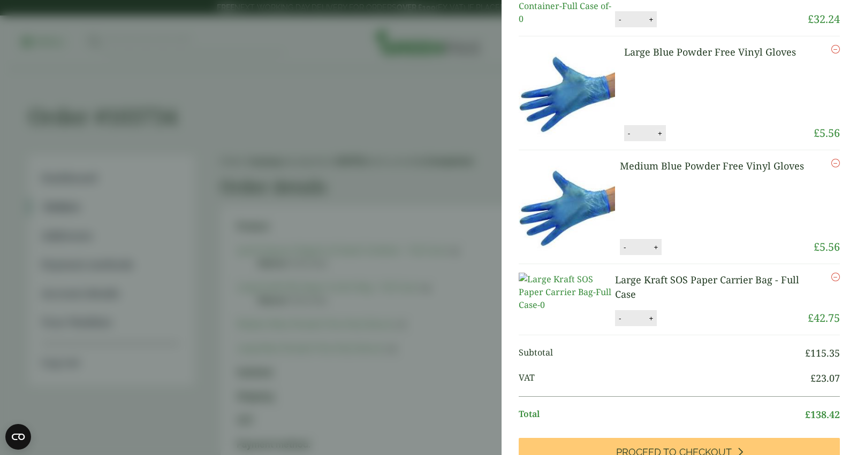
click at [661, 138] on button "+" at bounding box center [659, 133] width 11 height 9
type input "*"
click at [693, 142] on button "Update" at bounding box center [695, 134] width 54 height 16
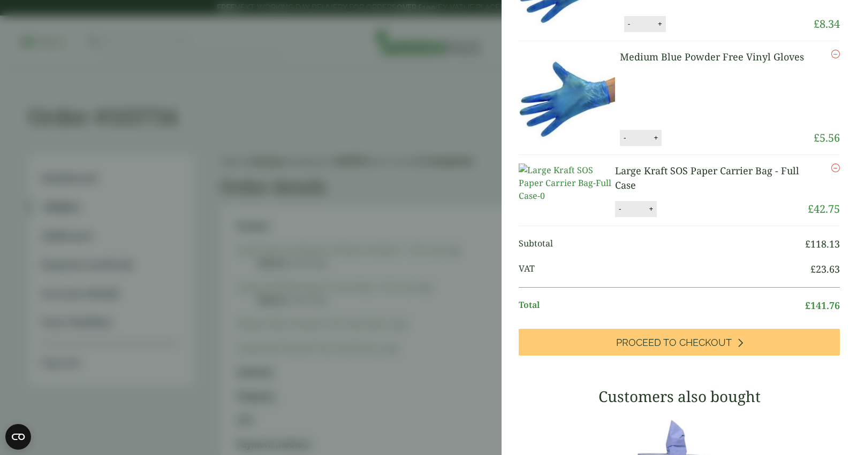
scroll to position [223, 0]
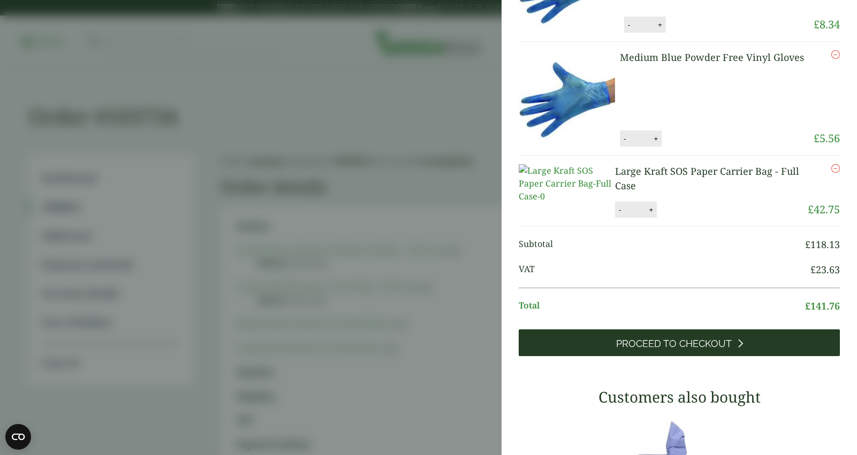
click at [686, 350] on span "Proceed to Checkout" at bounding box center [674, 344] width 116 height 12
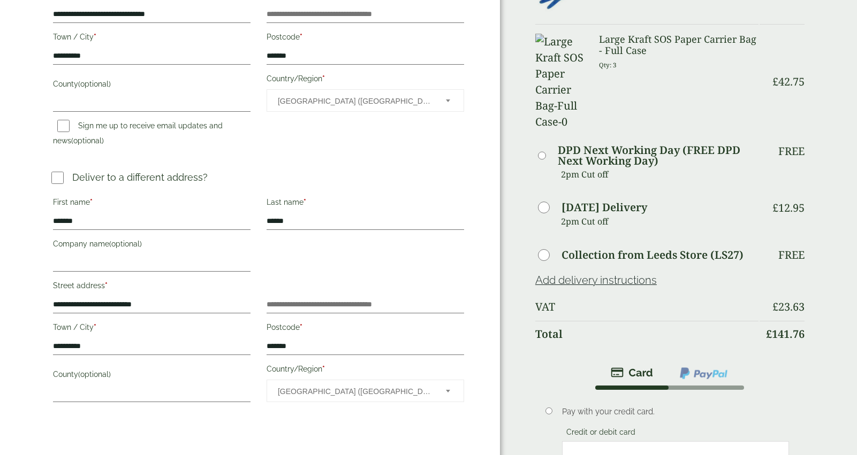
scroll to position [430, 0]
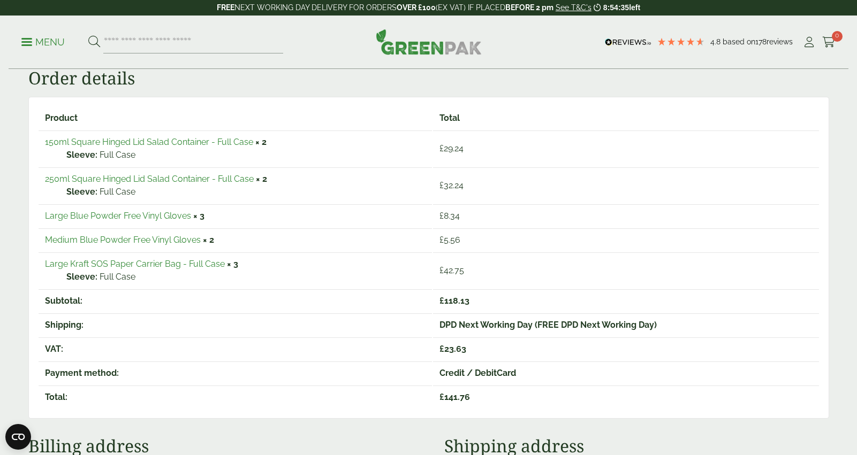
scroll to position [118, 0]
